Goal: Use online tool/utility

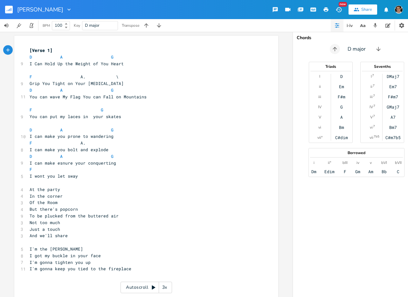
click at [338, 50] on button "button" at bounding box center [335, 49] width 10 height 10
click at [338, 50] on div "D# major" at bounding box center [356, 49] width 127 height 10
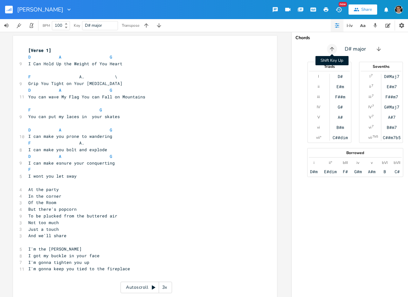
click at [331, 48] on icon "button" at bounding box center [332, 49] width 4 height 4
click at [331, 48] on icon "button" at bounding box center [334, 49] width 6 height 6
click at [331, 48] on icon "button" at bounding box center [332, 49] width 6 height 6
click at [331, 48] on icon "button" at bounding box center [333, 49] width 6 height 6
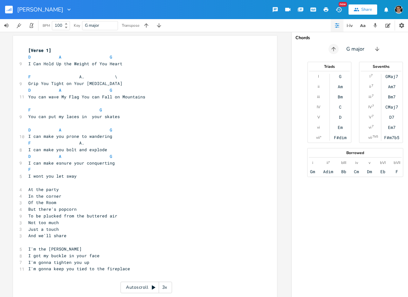
click at [331, 48] on icon "button" at bounding box center [333, 49] width 4 height 4
click at [331, 48] on icon "button" at bounding box center [333, 49] width 6 height 6
click at [331, 48] on icon "button" at bounding box center [332, 49] width 4 height 4
click at [331, 48] on icon "button" at bounding box center [332, 49] width 6 height 6
click at [331, 48] on icon "button" at bounding box center [333, 49] width 6 height 6
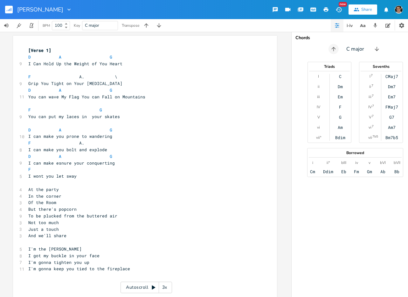
click at [331, 48] on icon "button" at bounding box center [333, 49] width 6 height 6
click at [331, 48] on icon "button" at bounding box center [332, 49] width 4 height 4
click at [331, 48] on icon "button" at bounding box center [334, 49] width 6 height 6
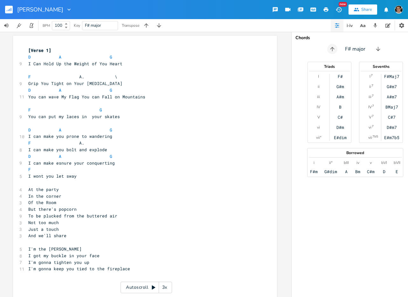
click at [331, 48] on icon "button" at bounding box center [332, 49] width 6 height 6
click at [331, 48] on icon "button" at bounding box center [333, 49] width 6 height 6
click at [331, 48] on icon "button" at bounding box center [332, 49] width 4 height 4
click at [331, 48] on icon "button" at bounding box center [333, 49] width 6 height 6
click at [331, 48] on icon "button" at bounding box center [332, 49] width 4 height 4
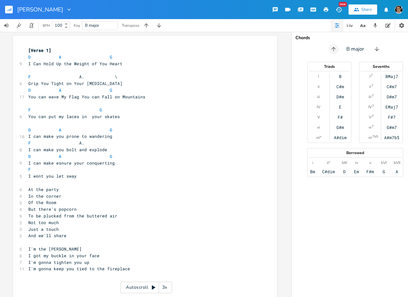
click at [331, 48] on icon "button" at bounding box center [333, 49] width 6 height 6
click at [331, 48] on icon "button" at bounding box center [332, 49] width 6 height 6
type input "d"
